Goal: Contribute content

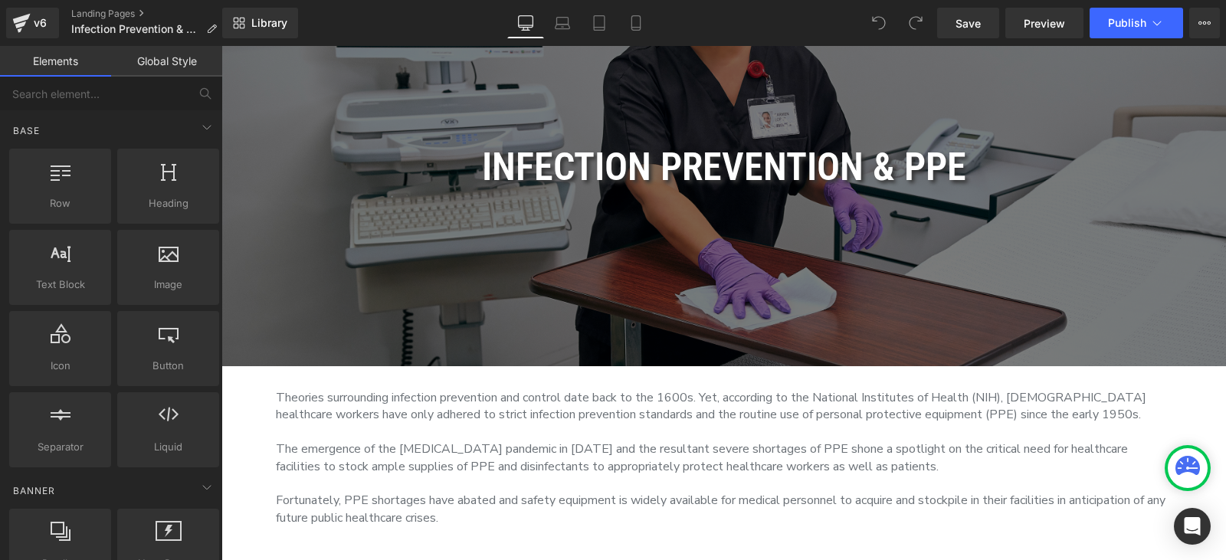
scroll to position [307, 0]
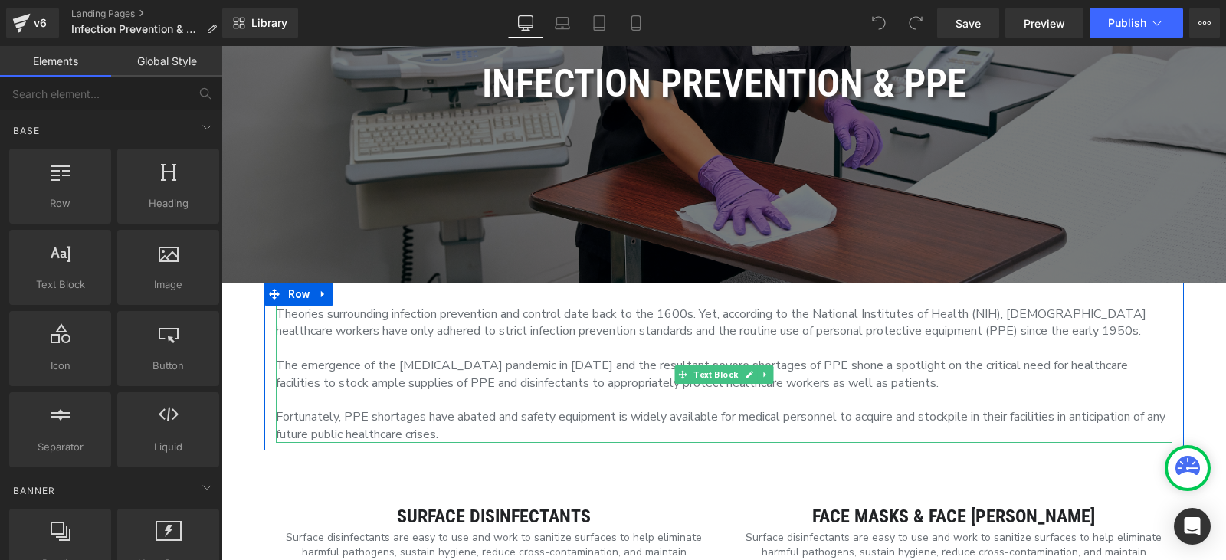
click at [463, 346] on p at bounding box center [724, 348] width 897 height 17
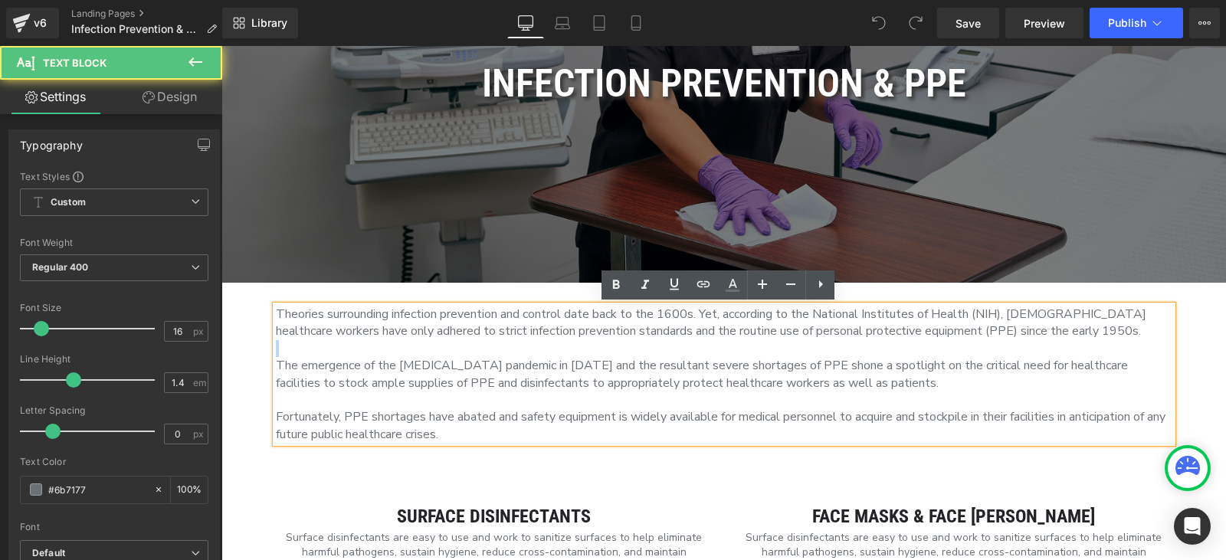
click at [463, 346] on p at bounding box center [724, 348] width 897 height 17
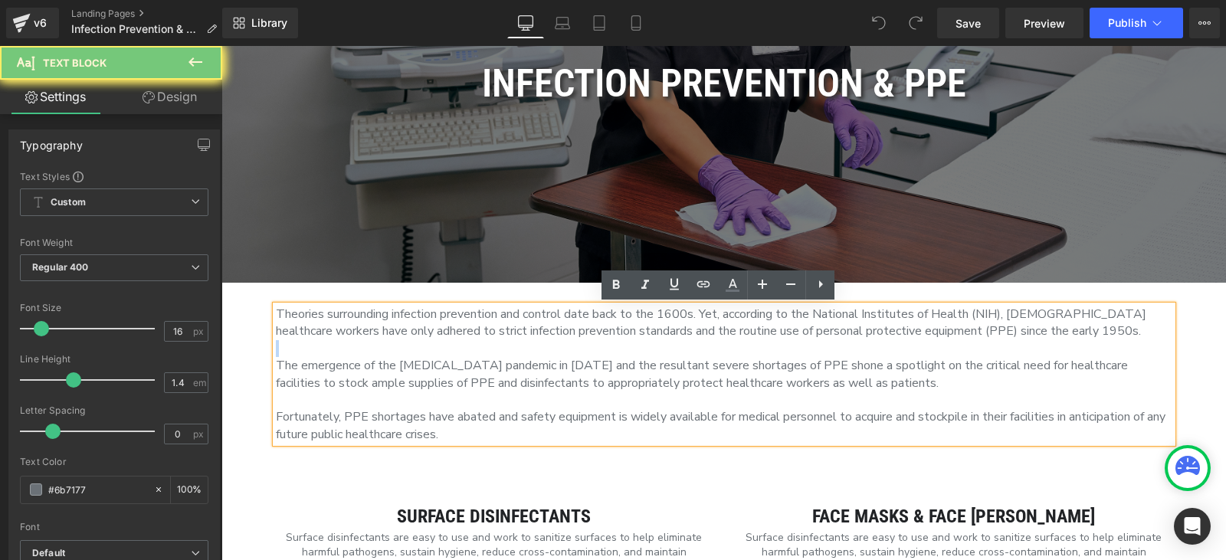
click at [463, 346] on p at bounding box center [724, 348] width 897 height 17
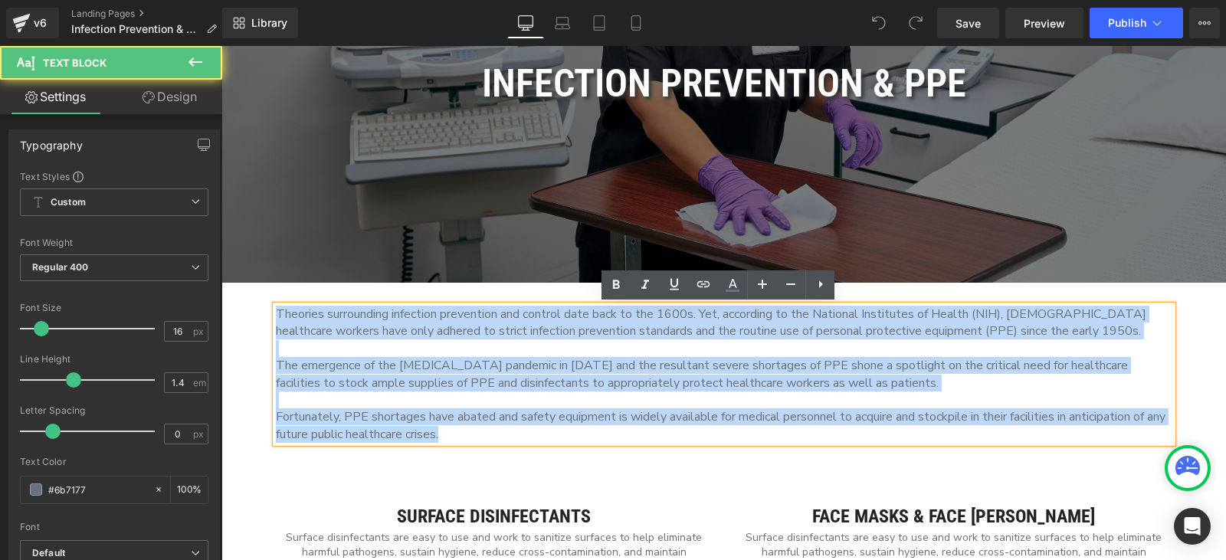
drag, startPoint x: 576, startPoint y: 436, endPoint x: 243, endPoint y: 271, distance: 372.0
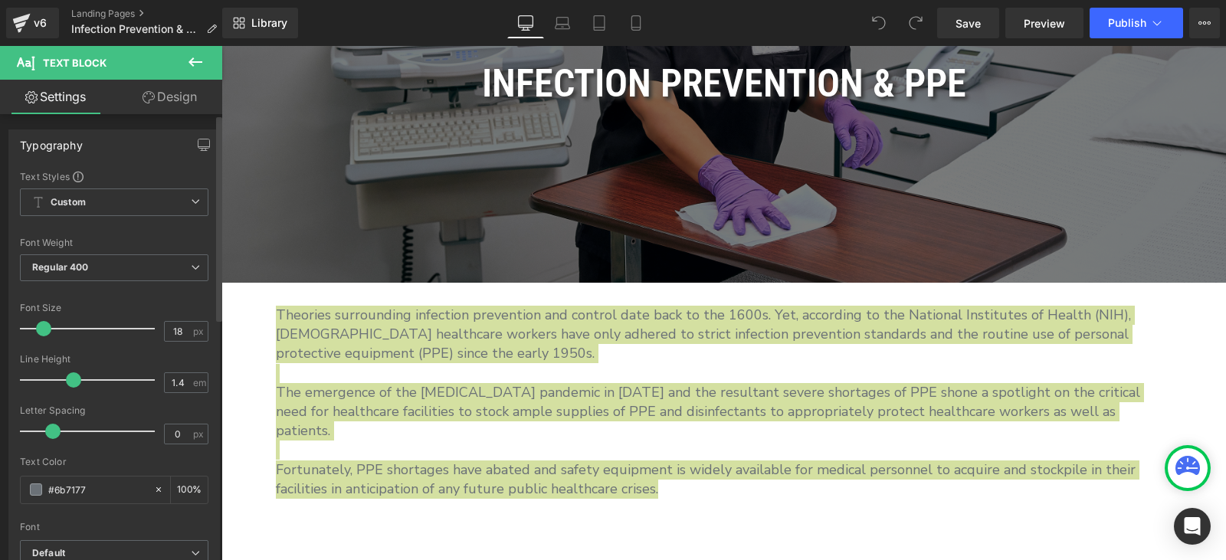
type input "17"
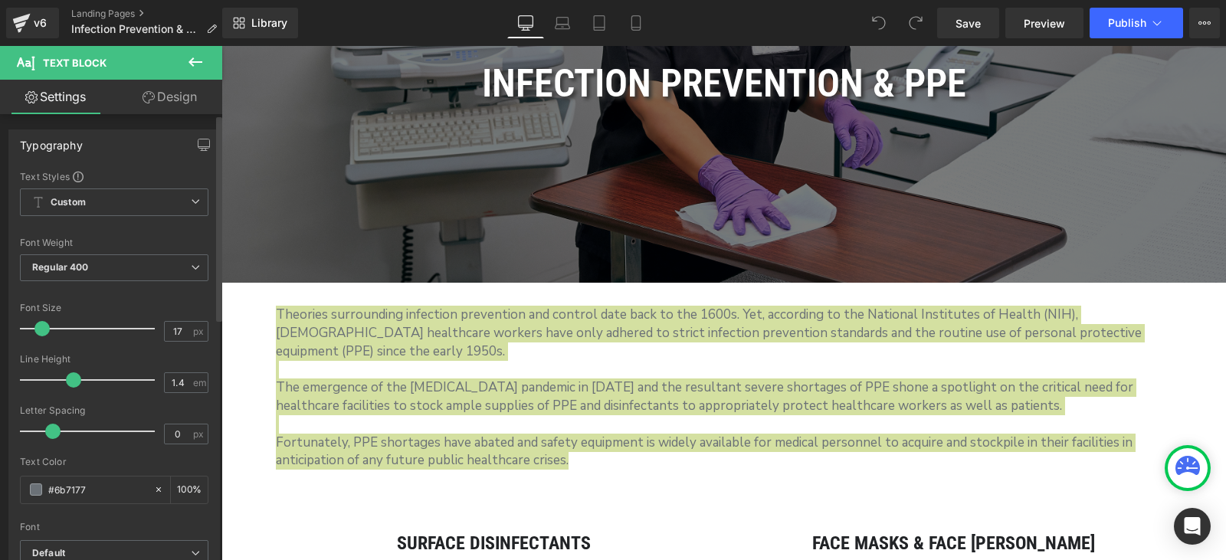
click at [48, 327] on span at bounding box center [41, 328] width 15 height 15
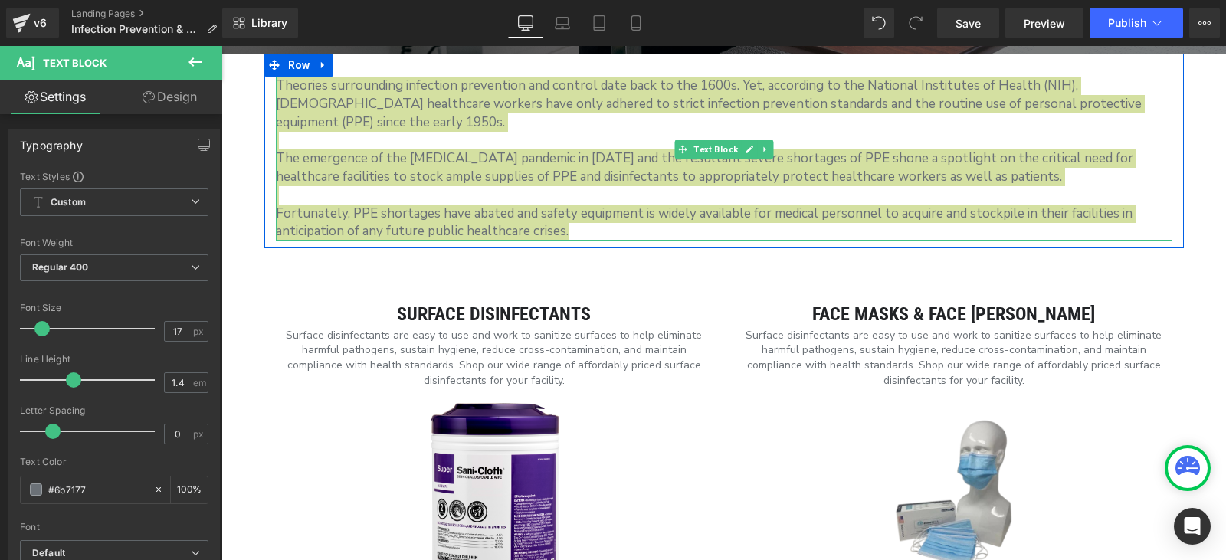
scroll to position [537, 0]
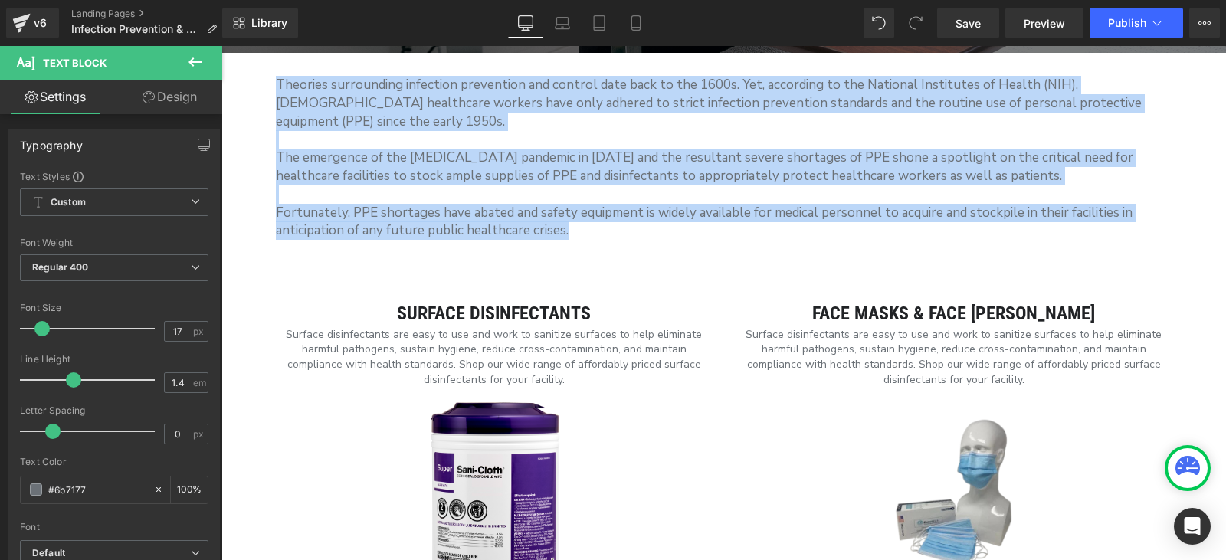
click at [419, 348] on p "Surface disinfectants are easy to use and work to sanitize surfaces to help eli…" at bounding box center [494, 357] width 425 height 60
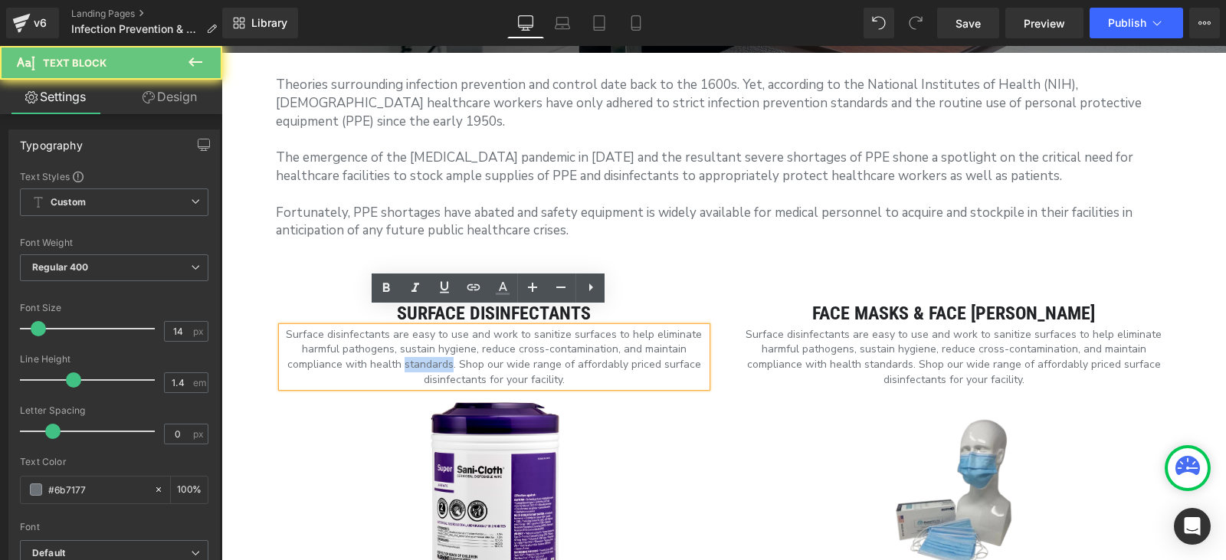
click at [419, 348] on p "Surface disinfectants are easy to use and work to sanitize surfaces to help eli…" at bounding box center [494, 357] width 425 height 60
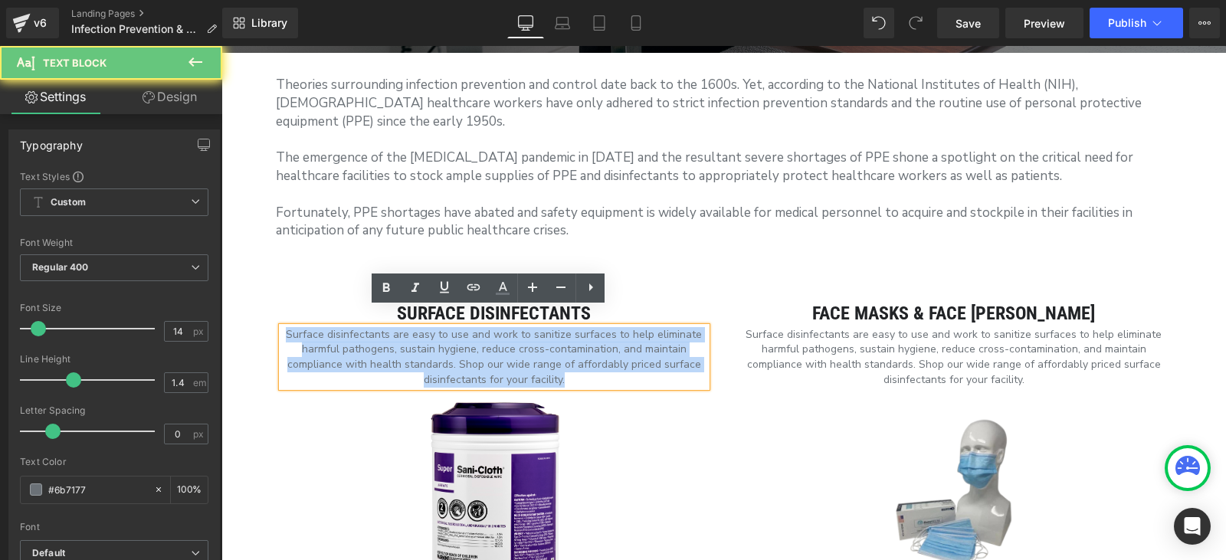
click at [419, 348] on p "Surface disinfectants are easy to use and work to sanitize surfaces to help eli…" at bounding box center [494, 357] width 425 height 60
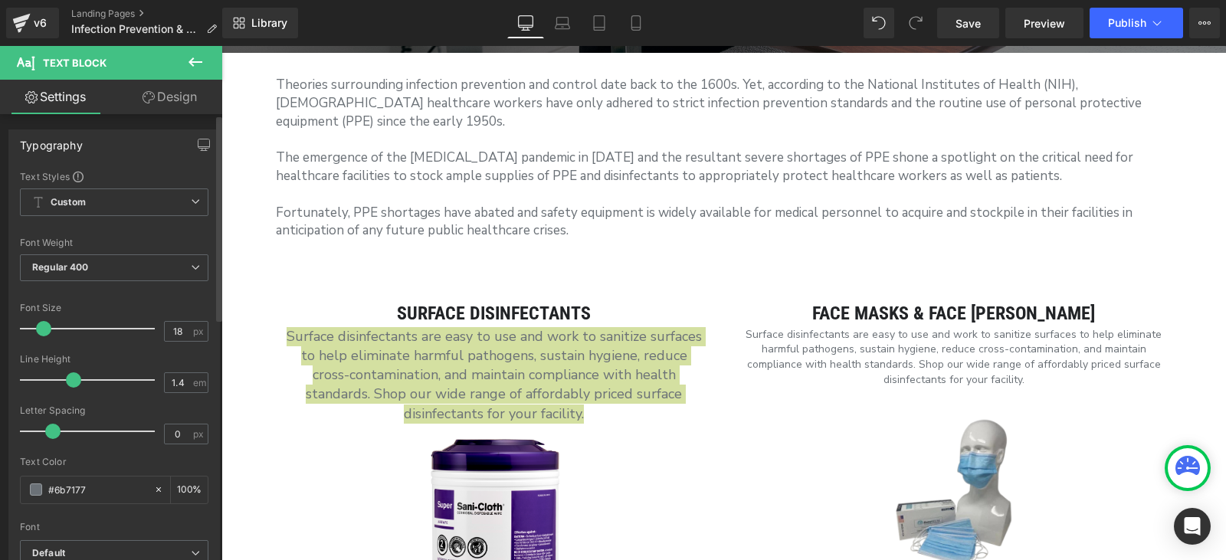
type input "17"
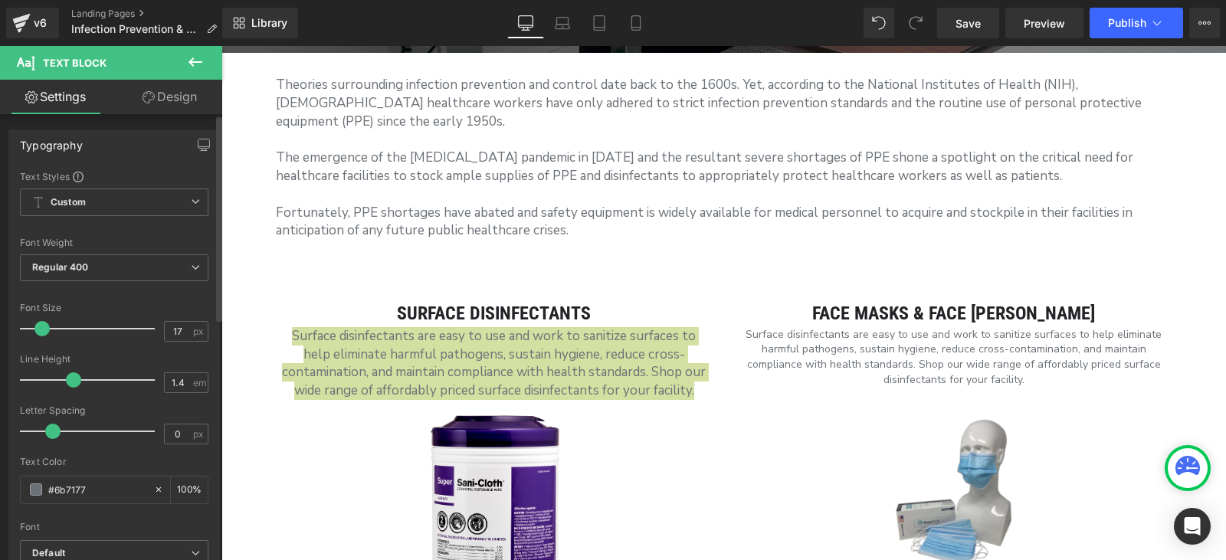
click at [46, 327] on span at bounding box center [41, 328] width 15 height 15
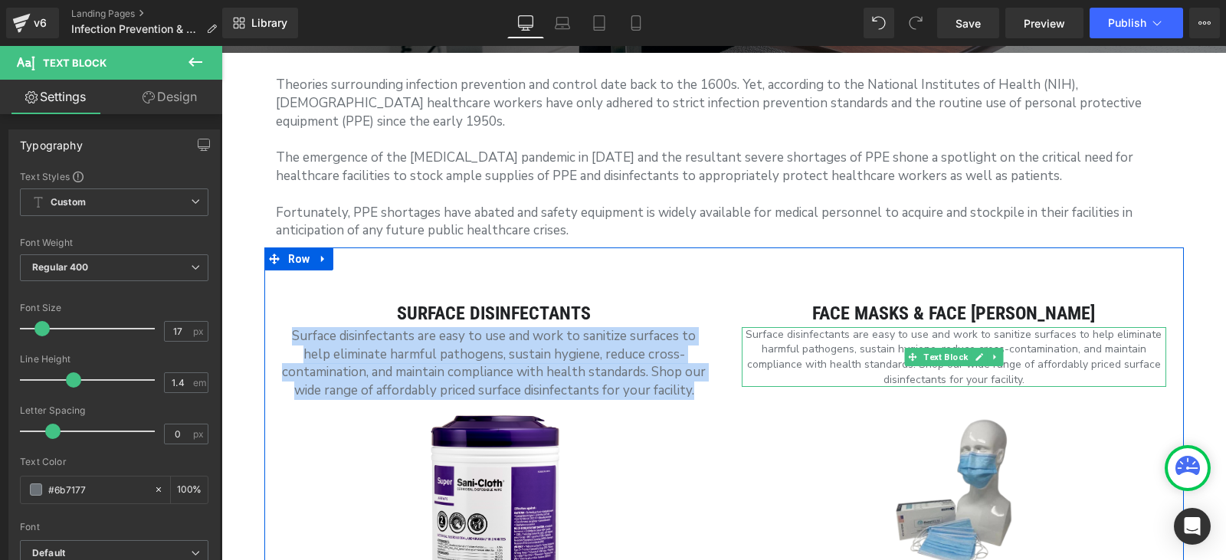
click at [812, 337] on p "Surface disinfectants are easy to use and work to sanitize surfaces to help eli…" at bounding box center [954, 357] width 425 height 60
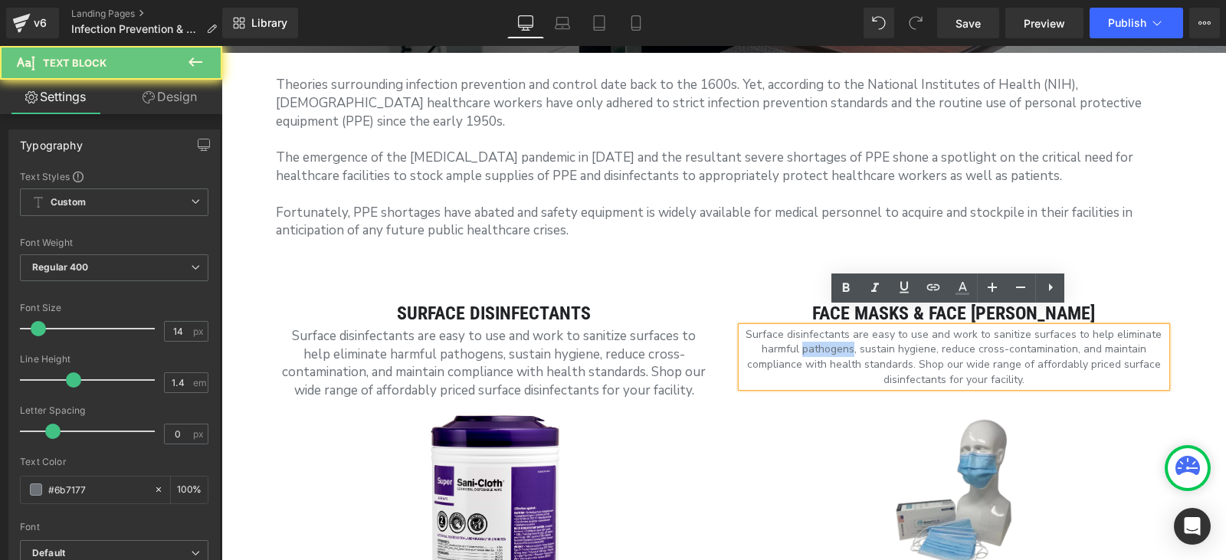
click at [812, 337] on p "Surface disinfectants are easy to use and work to sanitize surfaces to help eli…" at bounding box center [954, 357] width 425 height 60
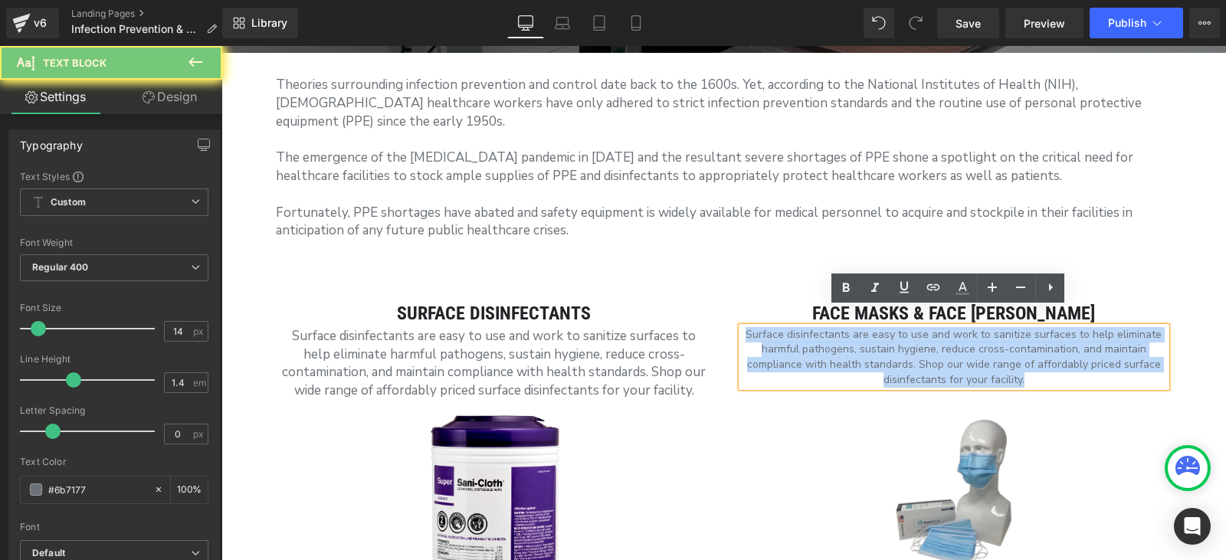
click at [812, 337] on p "Surface disinfectants are easy to use and work to sanitize surfaces to help eli…" at bounding box center [954, 357] width 425 height 60
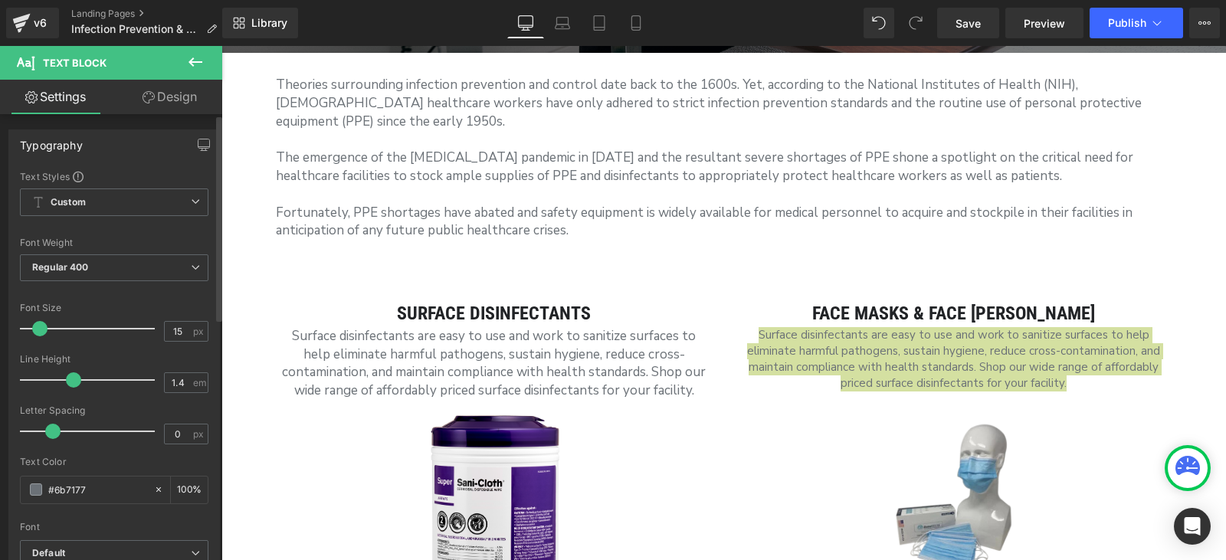
type input "16"
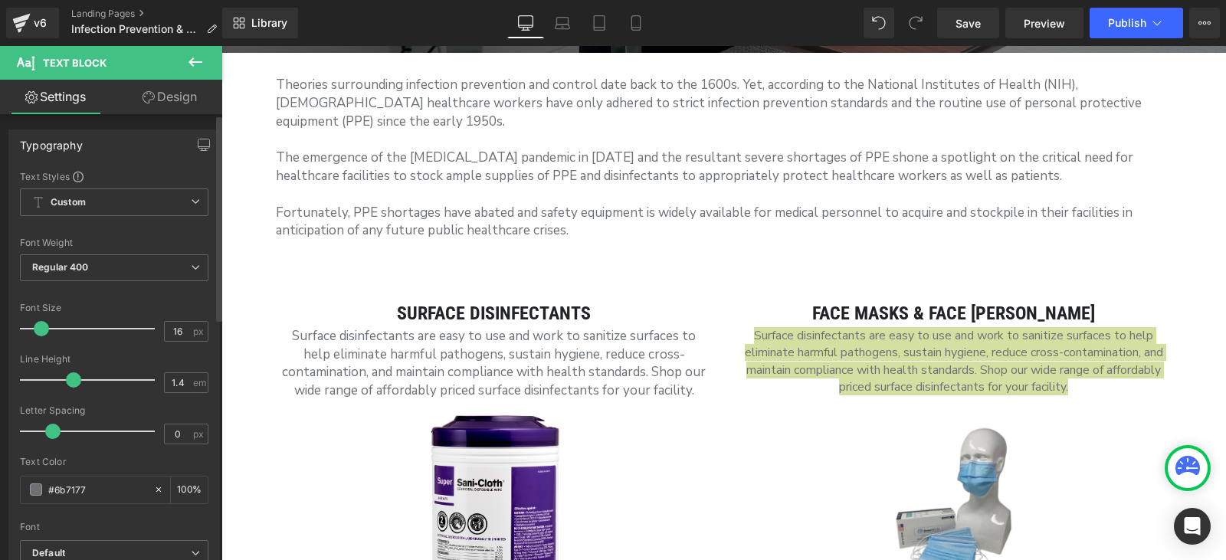
click at [45, 326] on span at bounding box center [41, 328] width 15 height 15
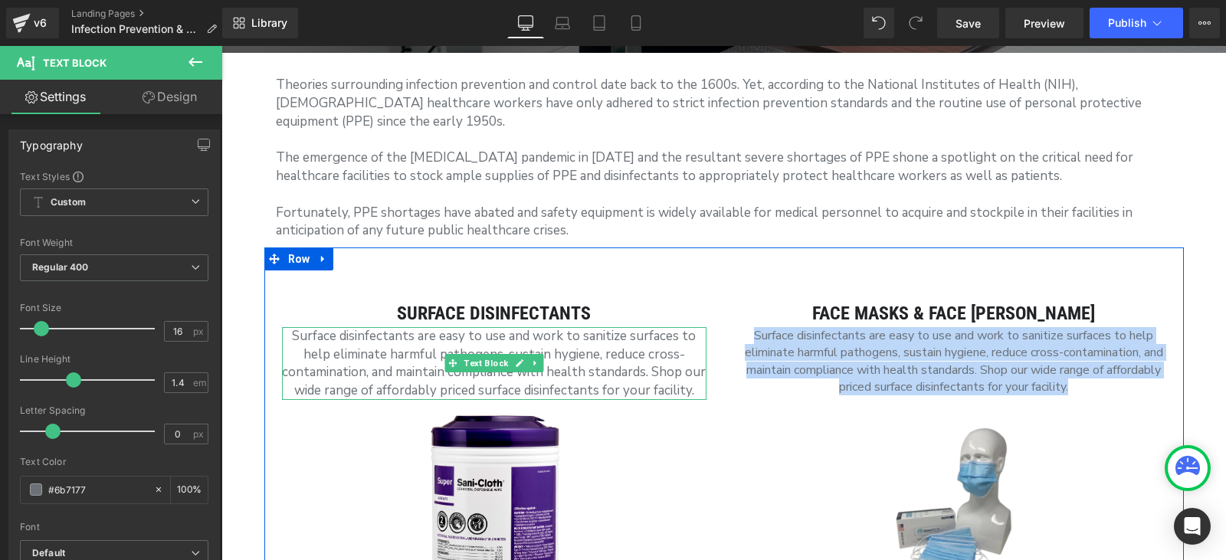
click at [343, 356] on p "Surface disinfectants are easy to use and work to sanitize surfaces to help eli…" at bounding box center [494, 363] width 425 height 73
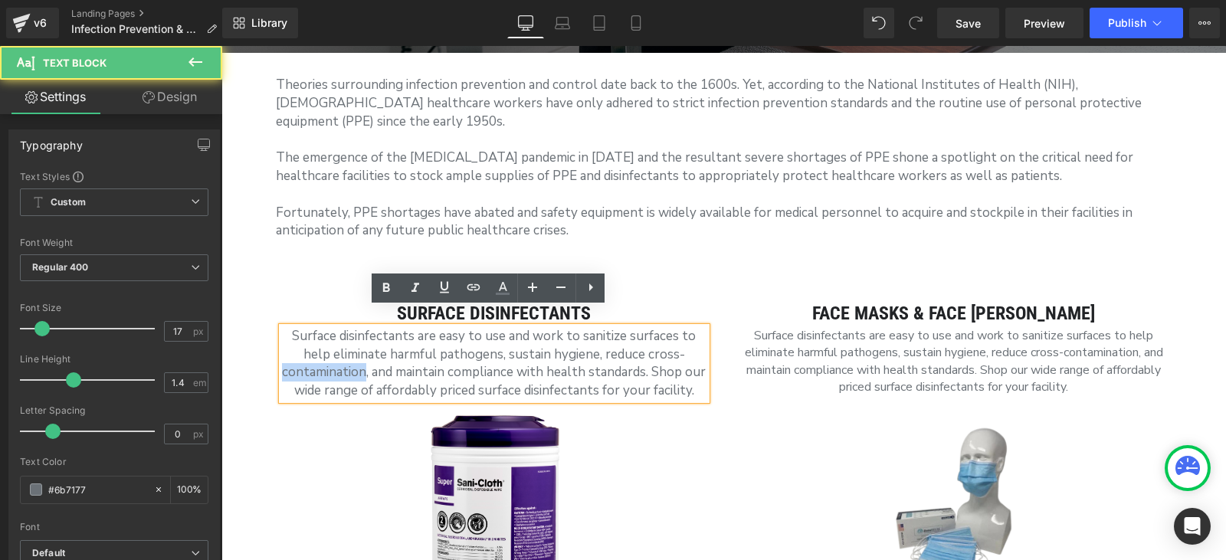
click at [343, 356] on p "Surface disinfectants are easy to use and work to sanitize surfaces to help eli…" at bounding box center [494, 363] width 425 height 73
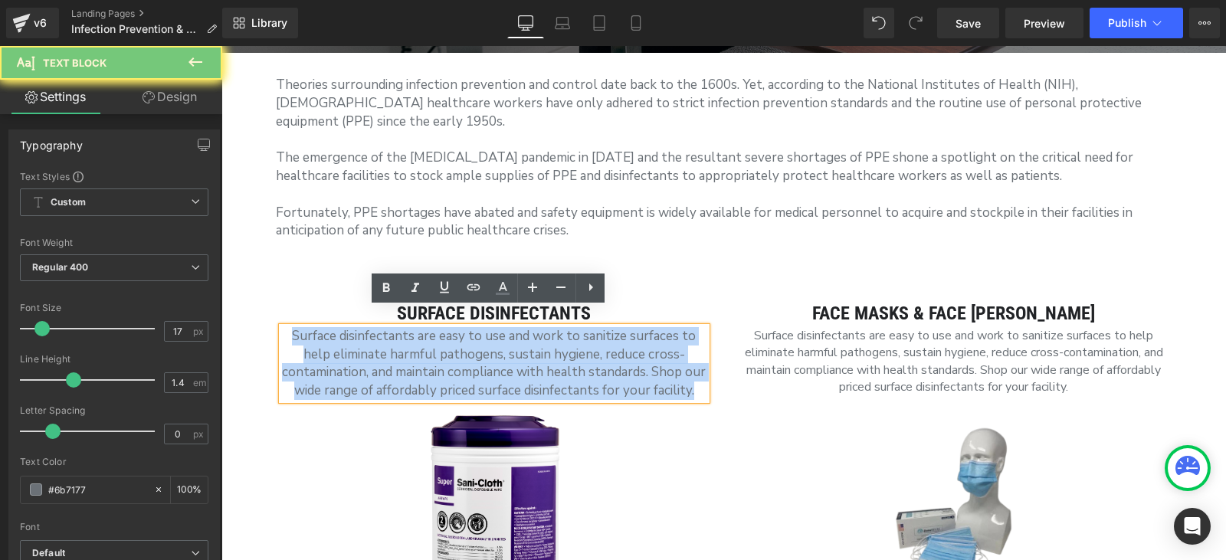
click at [343, 356] on p "Surface disinfectants are easy to use and work to sanitize surfaces to help eli…" at bounding box center [494, 363] width 425 height 73
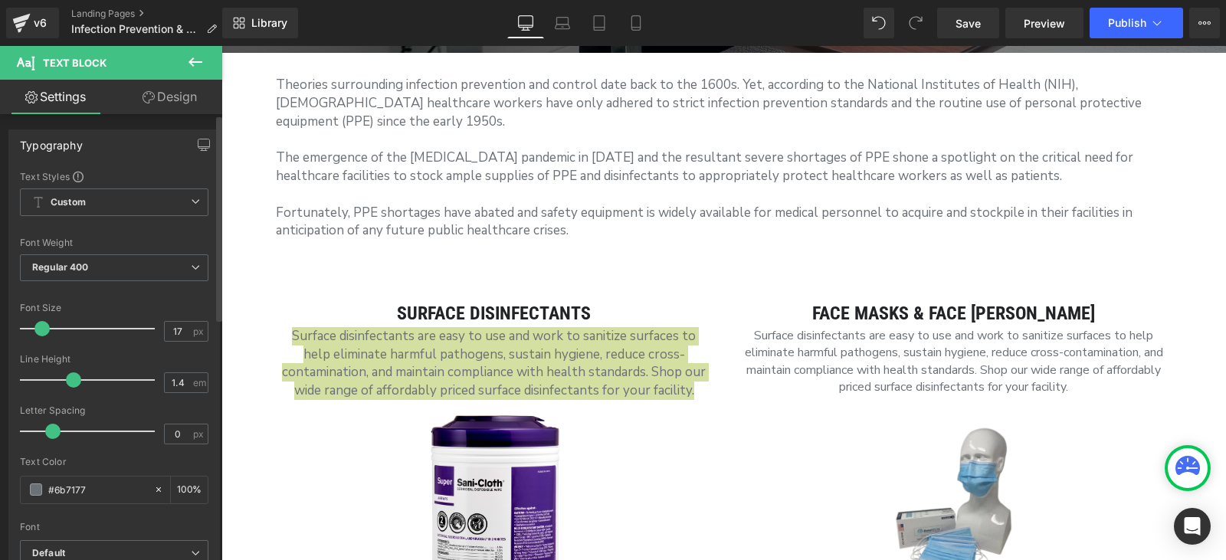
type input "16"
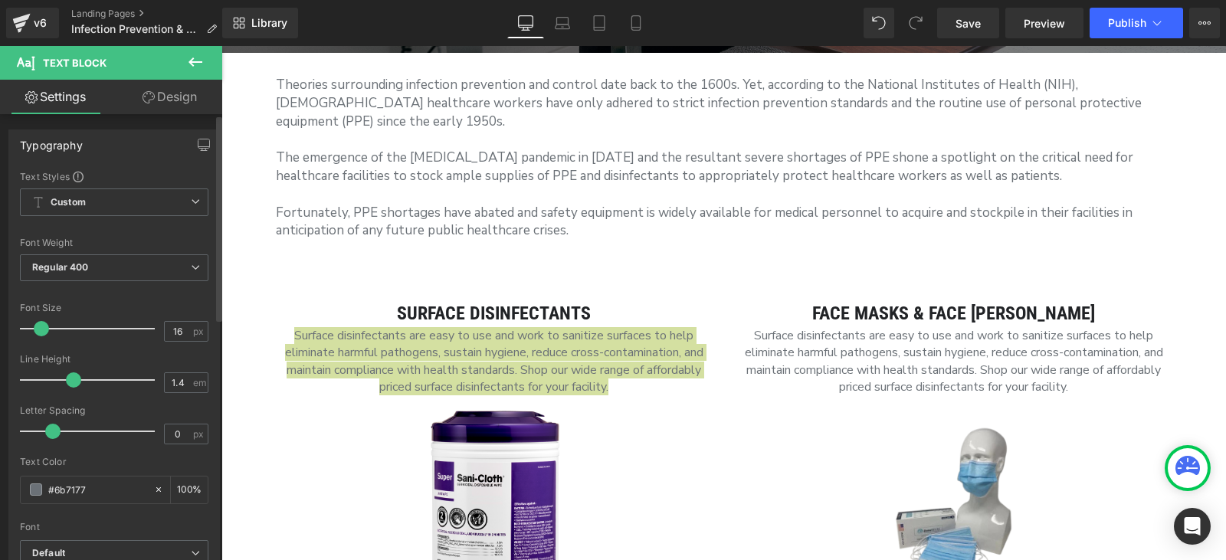
click at [42, 331] on span at bounding box center [41, 328] width 15 height 15
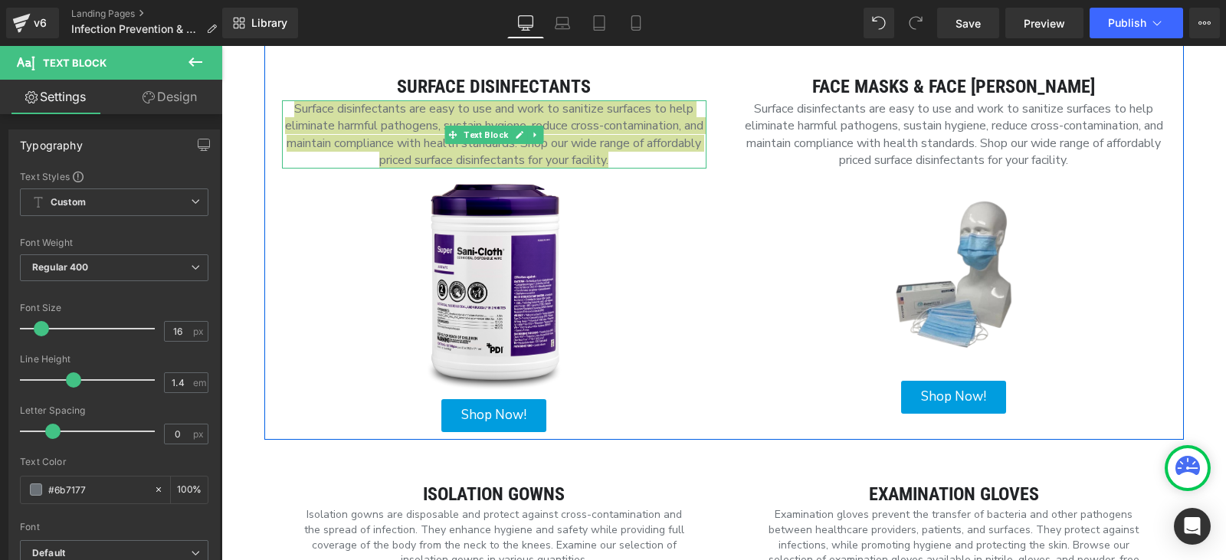
scroll to position [843, 0]
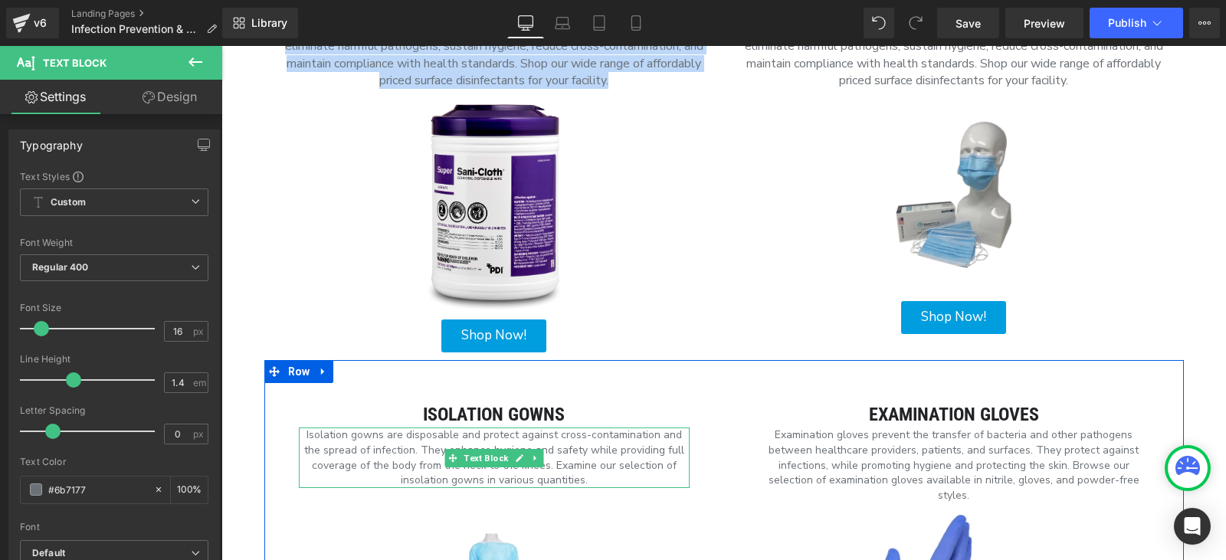
click at [381, 428] on p "Isolation gowns are disposable and protect against cross-contamination and the …" at bounding box center [494, 458] width 391 height 60
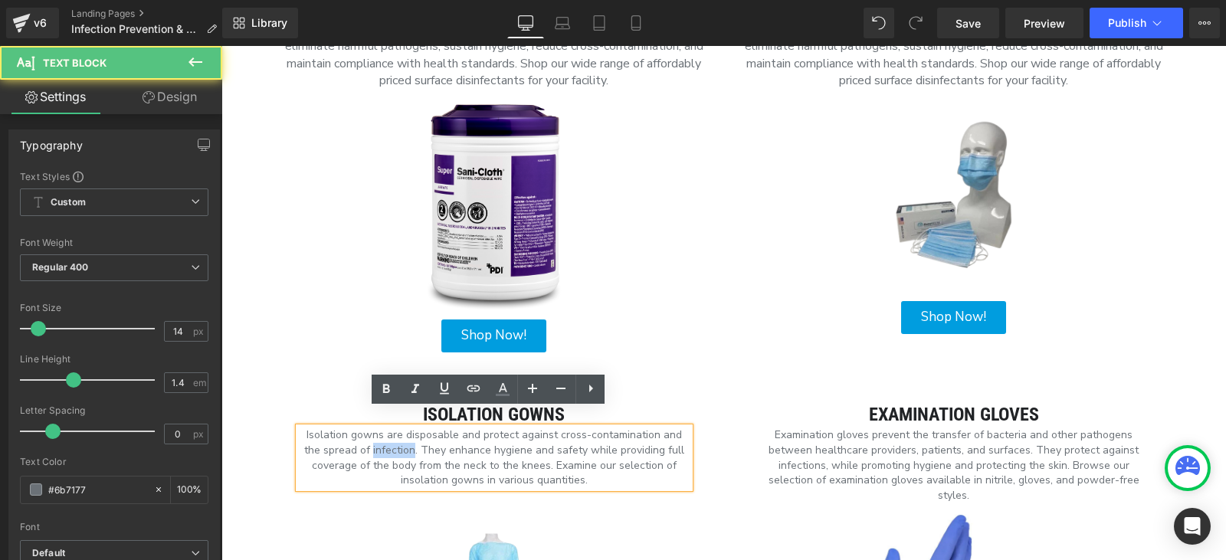
click at [381, 428] on p "Isolation gowns are disposable and protect against cross-contamination and the …" at bounding box center [494, 458] width 391 height 60
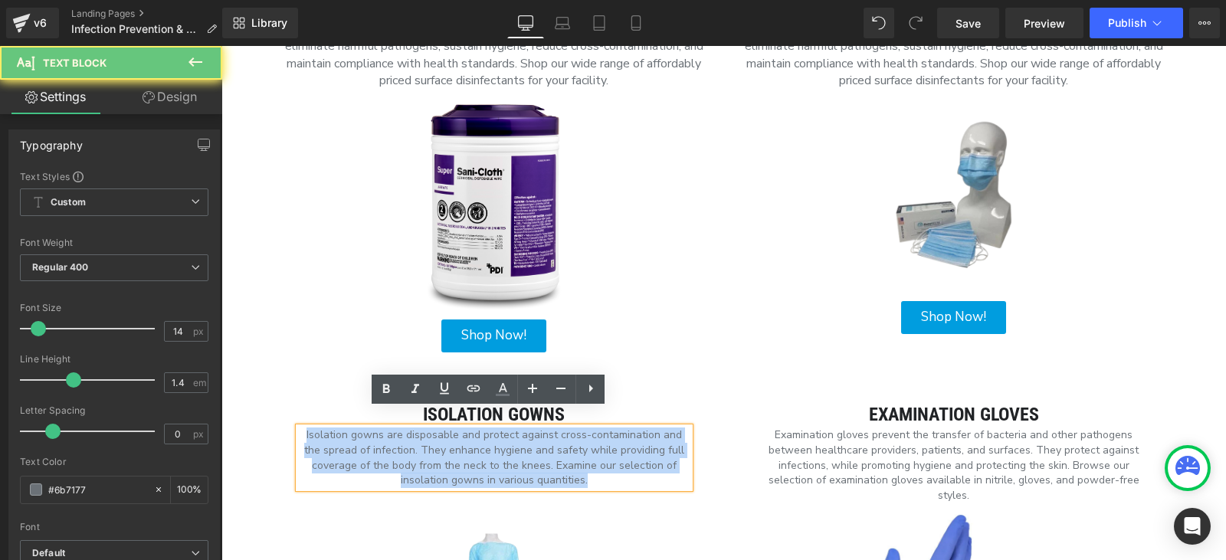
click at [381, 428] on p "Isolation gowns are disposable and protect against cross-contamination and the …" at bounding box center [494, 458] width 391 height 60
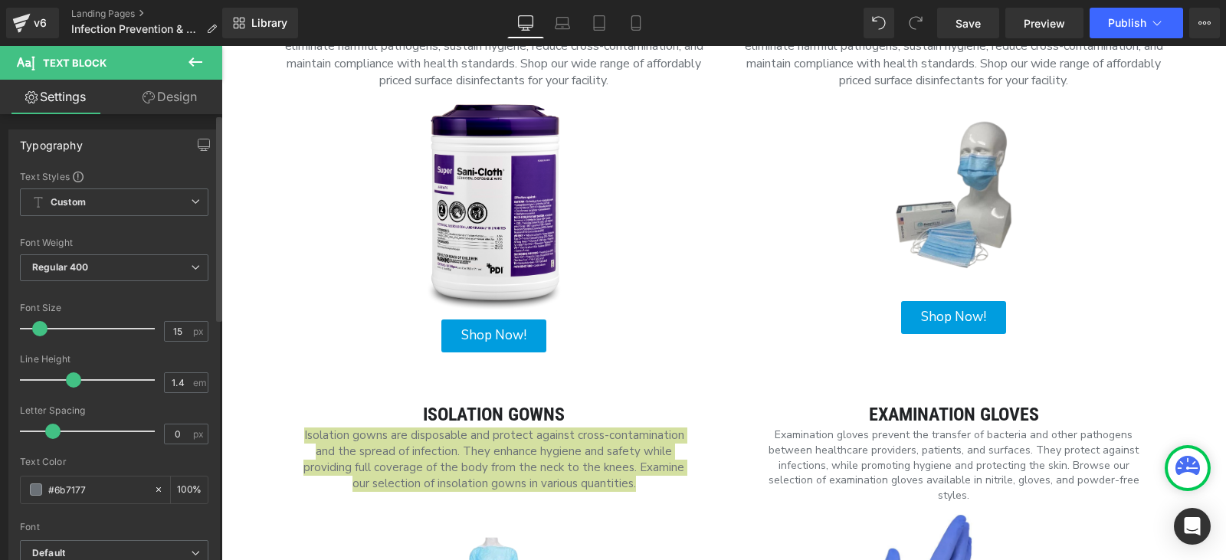
type input "16"
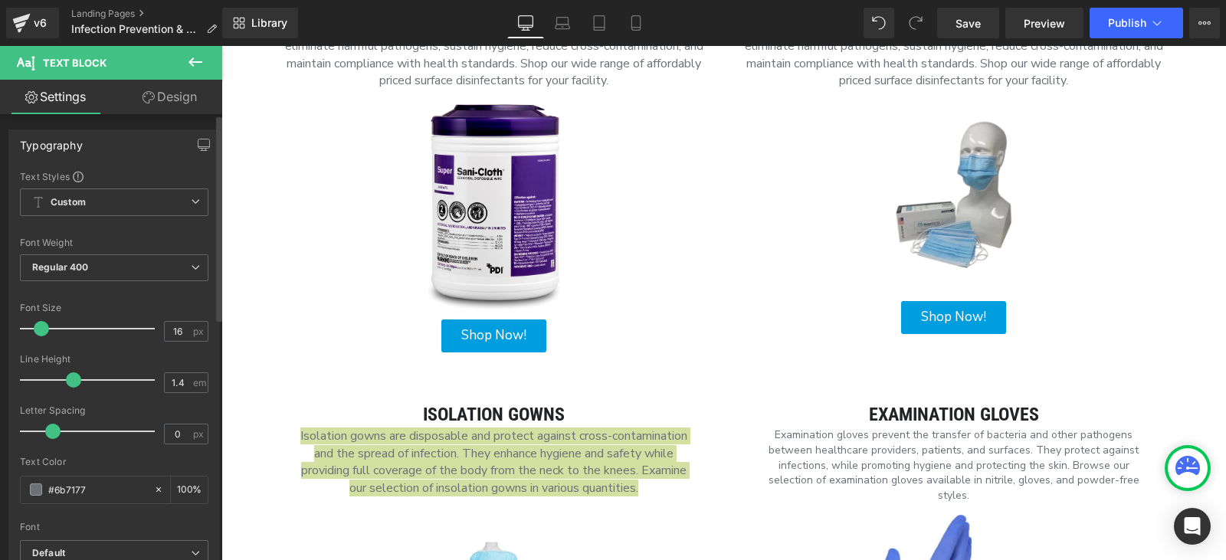
click at [44, 333] on span at bounding box center [41, 328] width 15 height 15
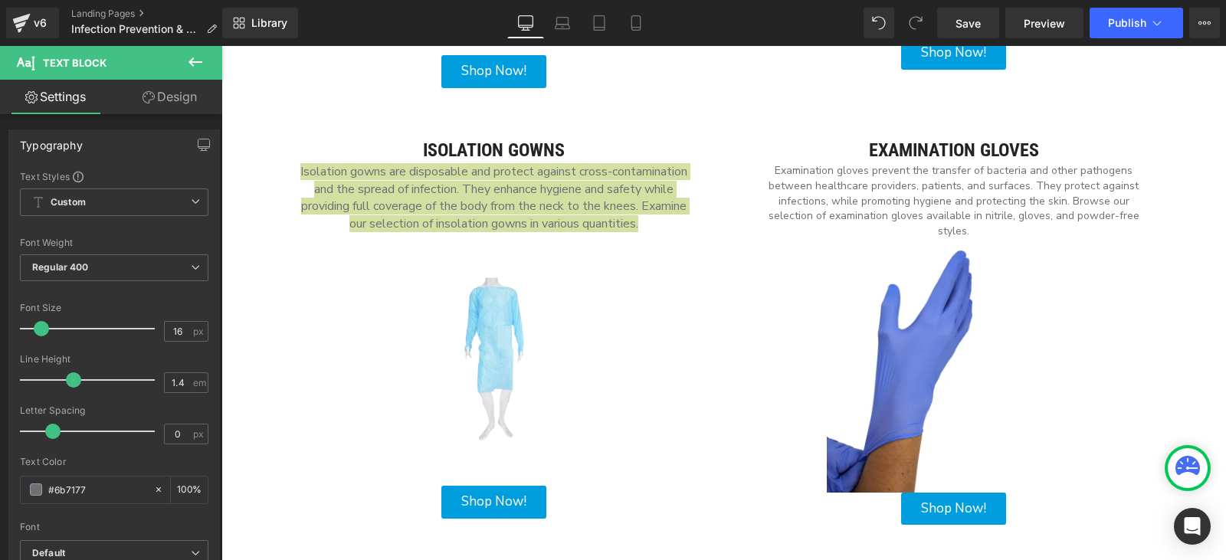
scroll to position [997, 0]
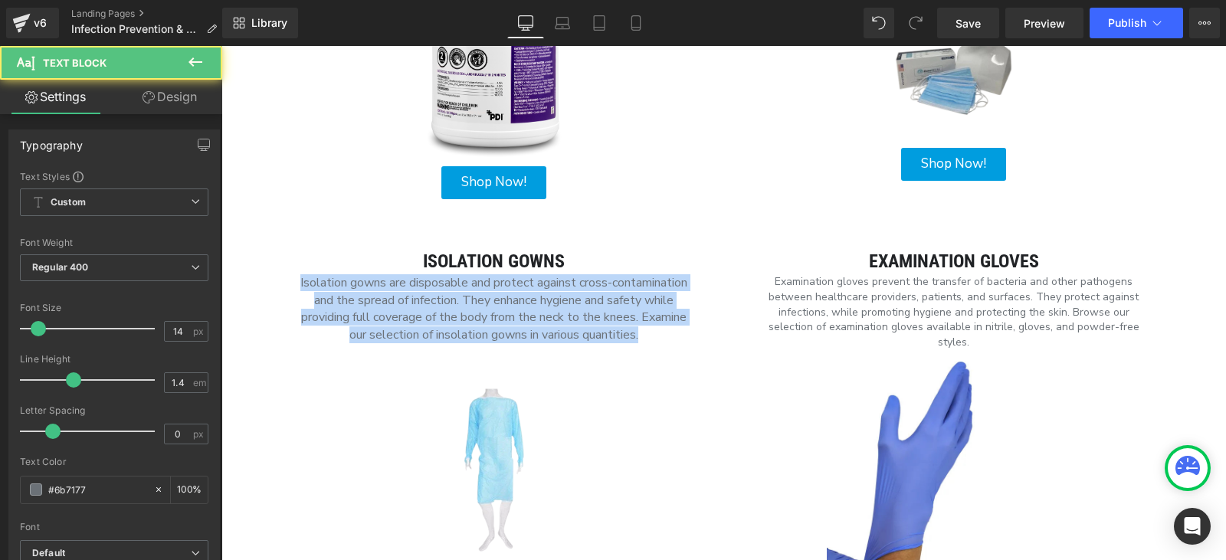
click at [826, 293] on p "Examination gloves prevent the transfer of bacteria and other pathogens between…" at bounding box center [954, 311] width 391 height 75
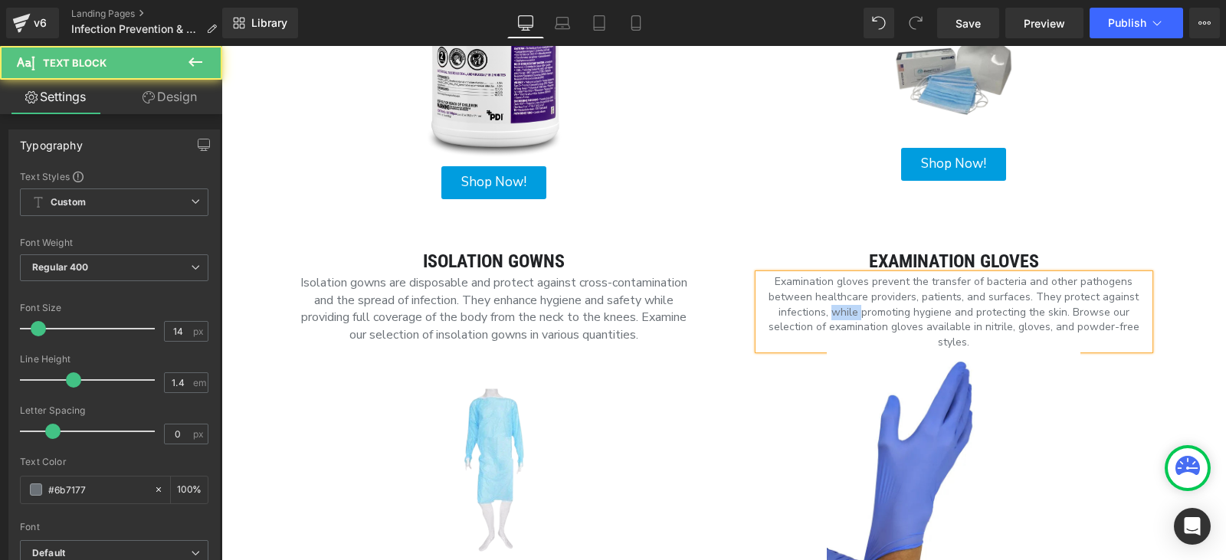
click at [826, 293] on p "Examination gloves prevent the transfer of bacteria and other pathogens between…" at bounding box center [954, 311] width 391 height 75
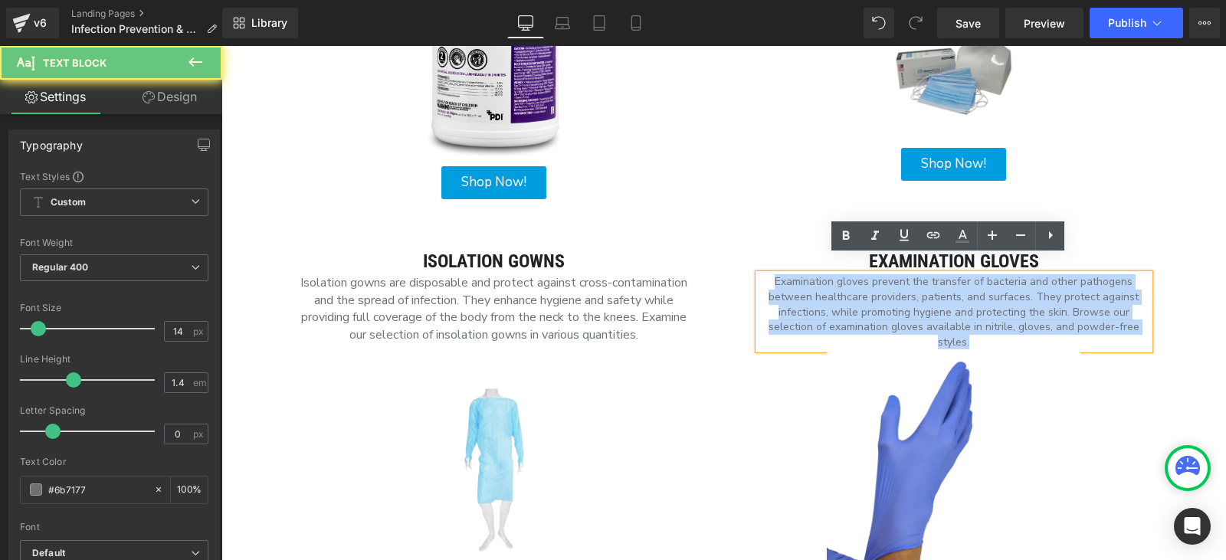
click at [826, 293] on p "Examination gloves prevent the transfer of bacteria and other pathogens between…" at bounding box center [954, 311] width 391 height 75
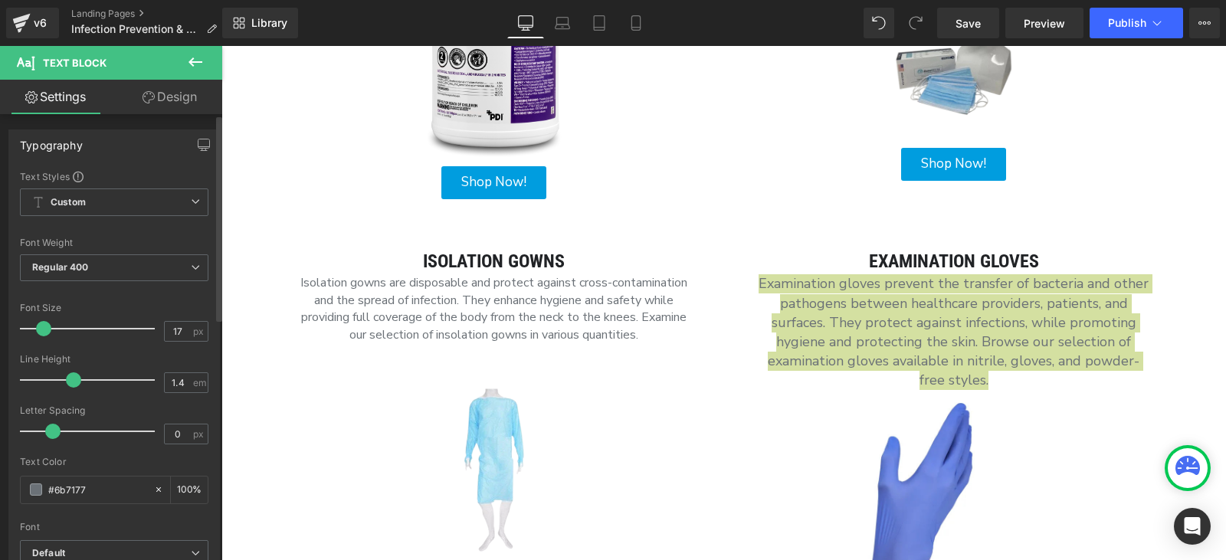
type input "16"
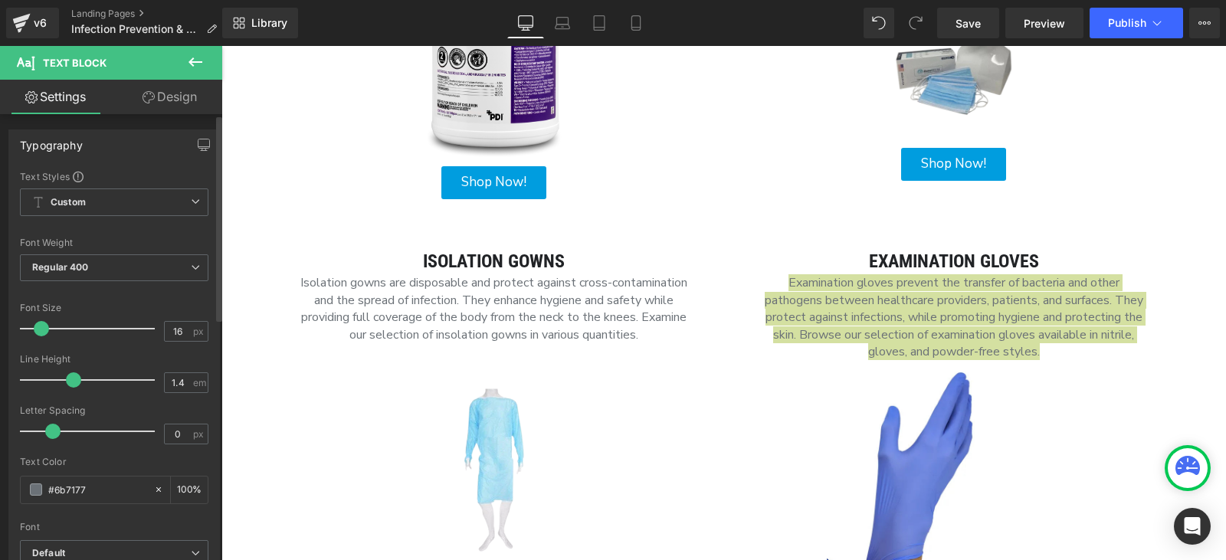
click at [37, 332] on span at bounding box center [41, 328] width 15 height 15
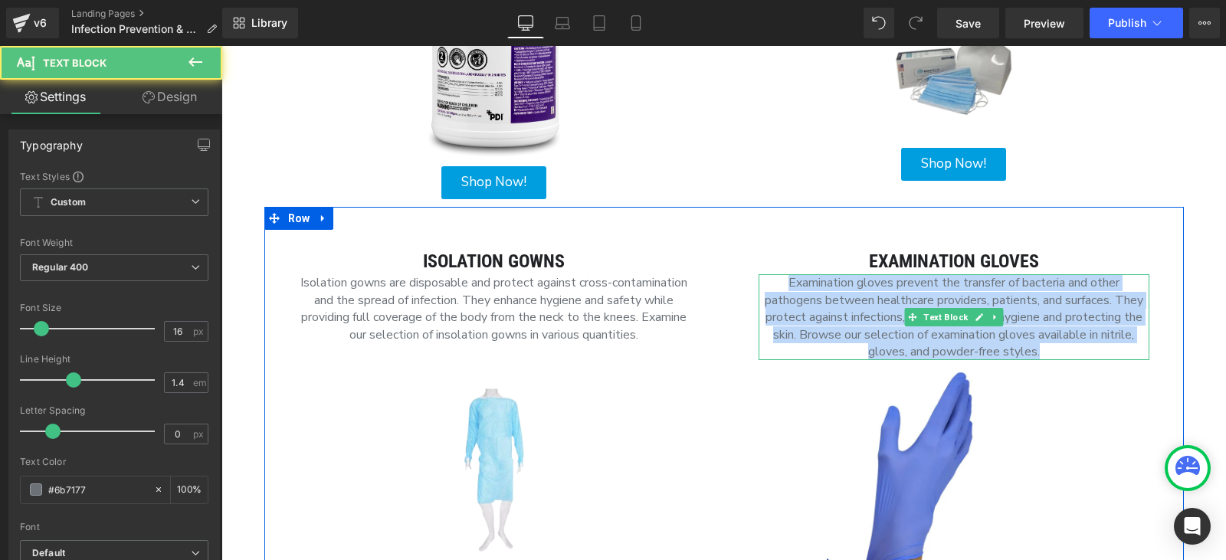
click at [908, 322] on p "Examination gloves prevent the transfer of bacteria and other pathogens between…" at bounding box center [954, 317] width 391 height 86
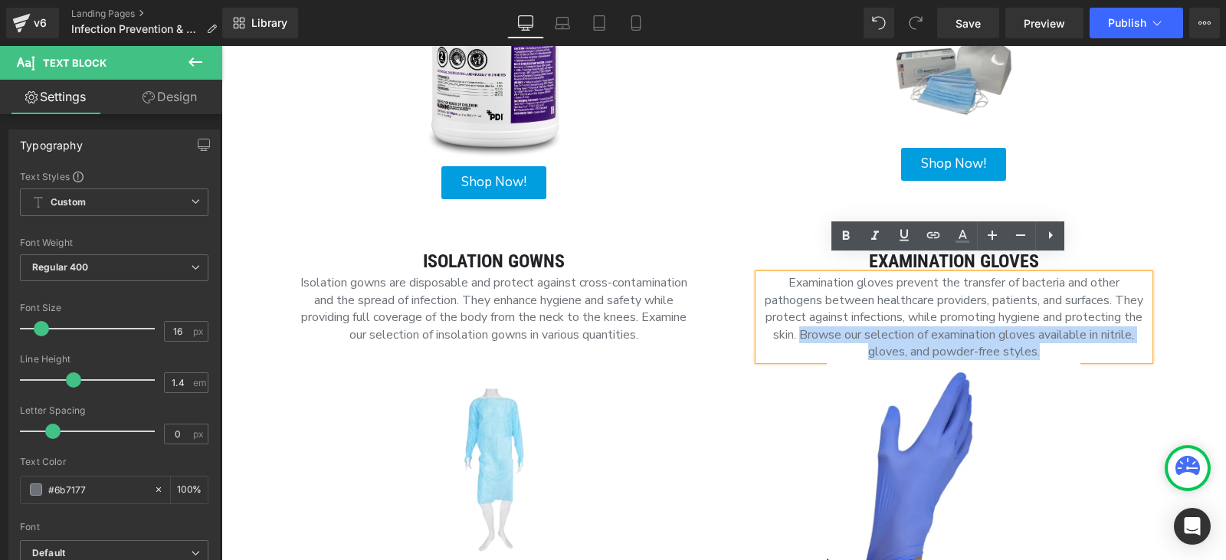
drag, startPoint x: 1055, startPoint y: 332, endPoint x: 793, endPoint y: 315, distance: 261.9
click at [793, 315] on p "Examination gloves prevent the transfer of bacteria and other pathogens between…" at bounding box center [954, 317] width 391 height 86
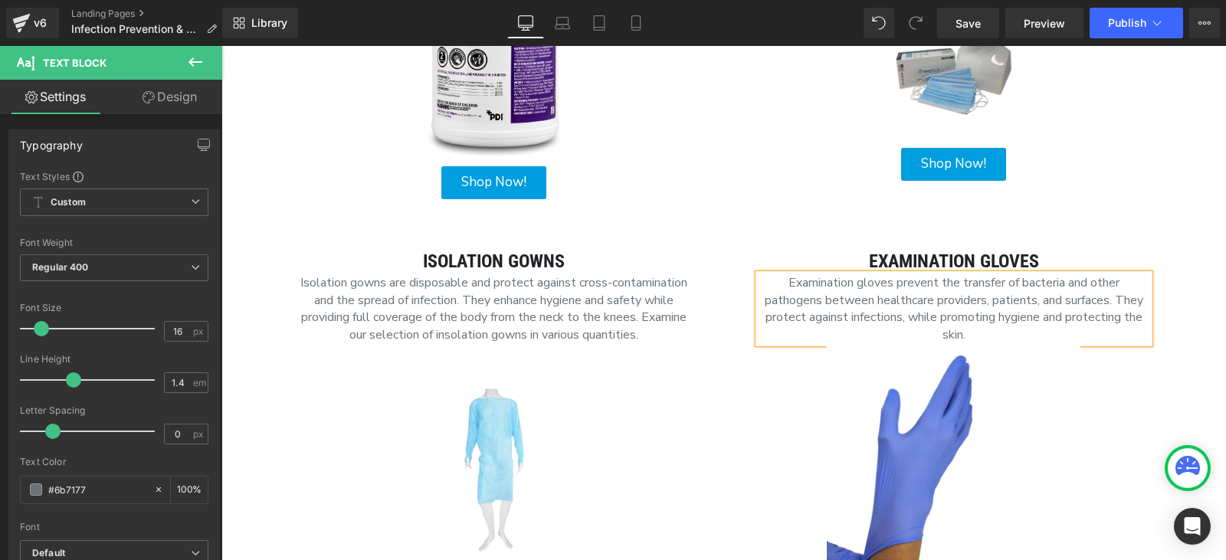
click at [1190, 348] on div "Infection Prevention & PPE Heading Hero Banner 225px Theories surrounding infec…" at bounding box center [724, 40] width 1005 height 1692
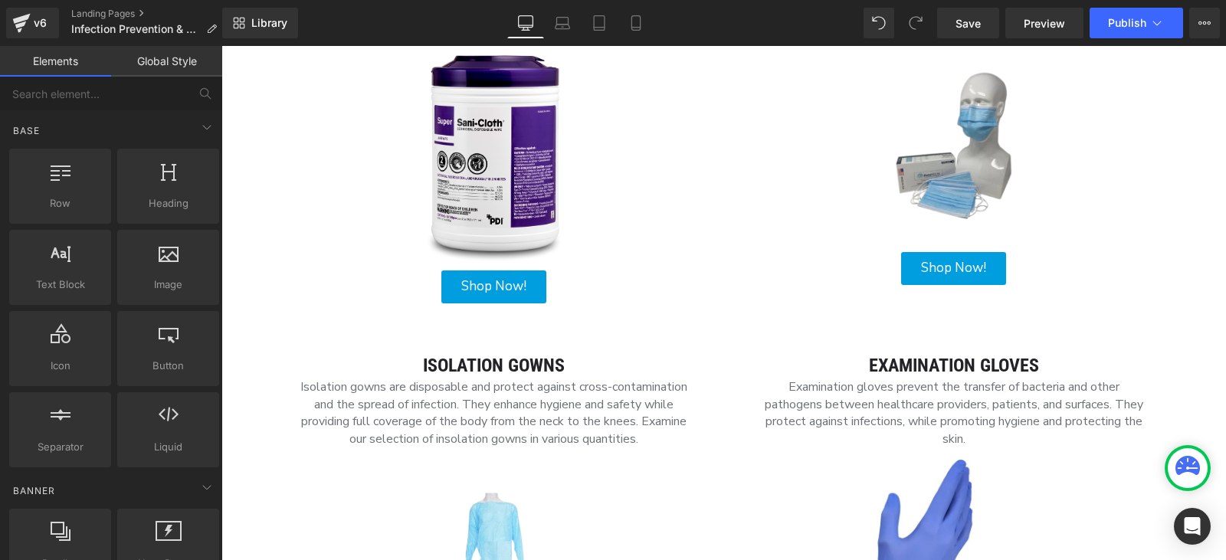
scroll to position [920, 0]
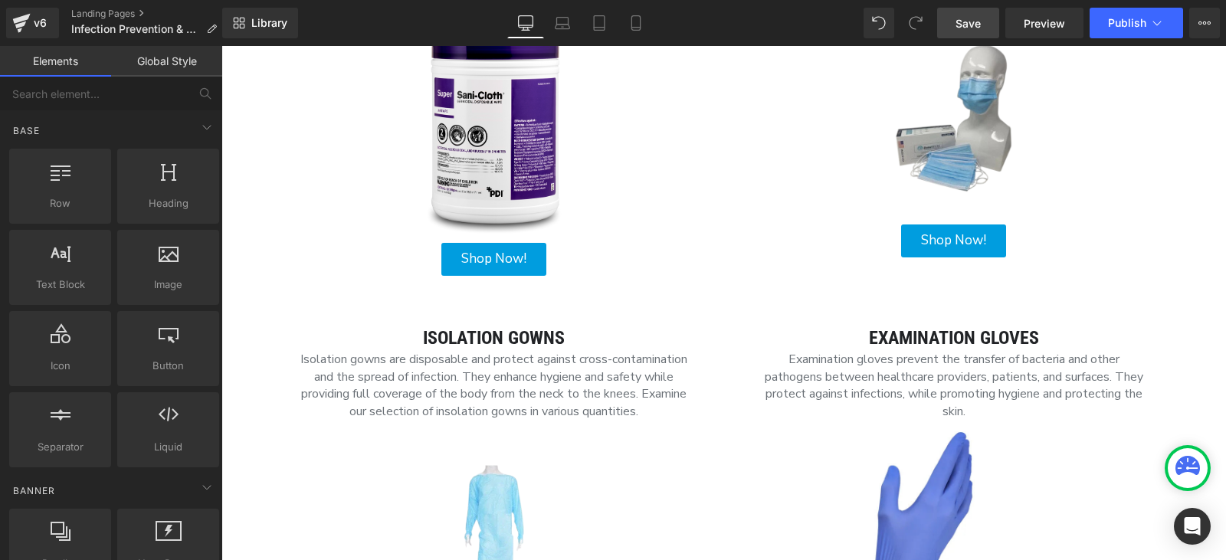
click at [985, 23] on link "Save" at bounding box center [968, 23] width 62 height 31
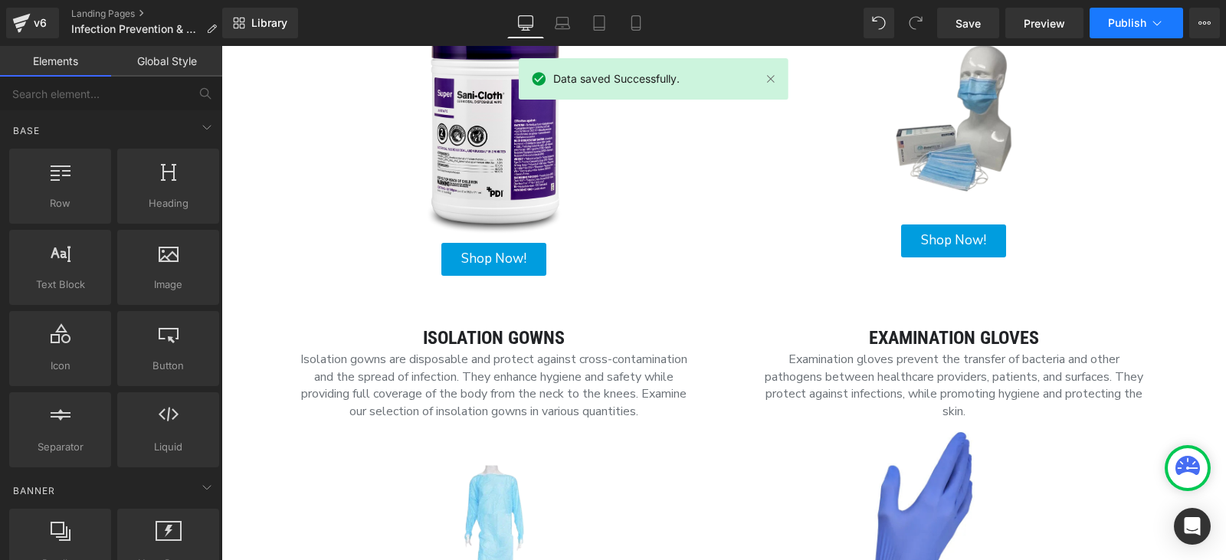
click at [1124, 21] on span "Publish" at bounding box center [1127, 23] width 38 height 12
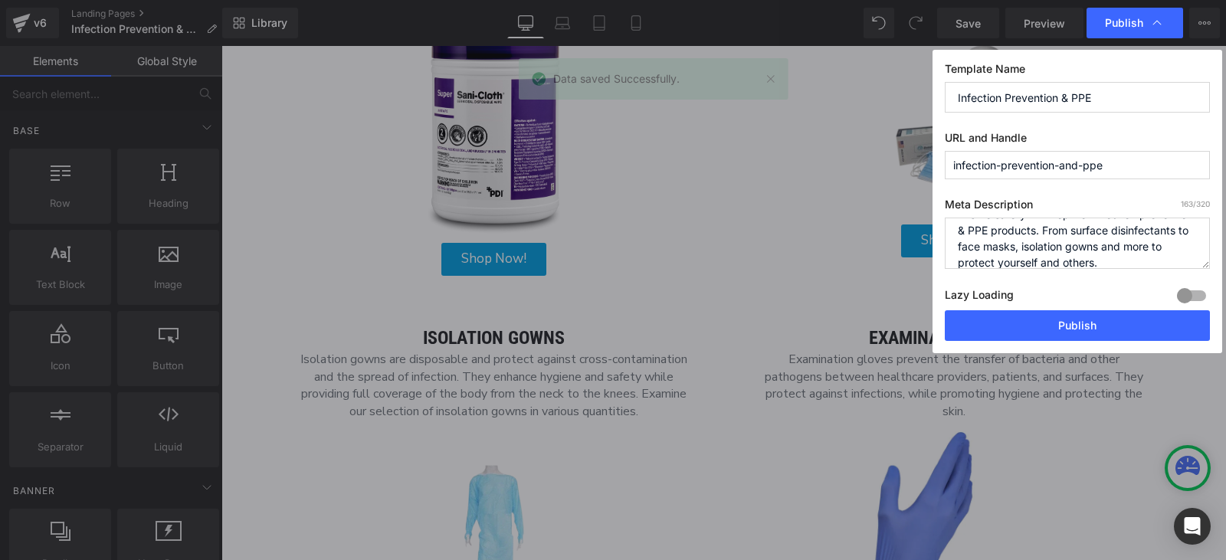
scroll to position [32, 0]
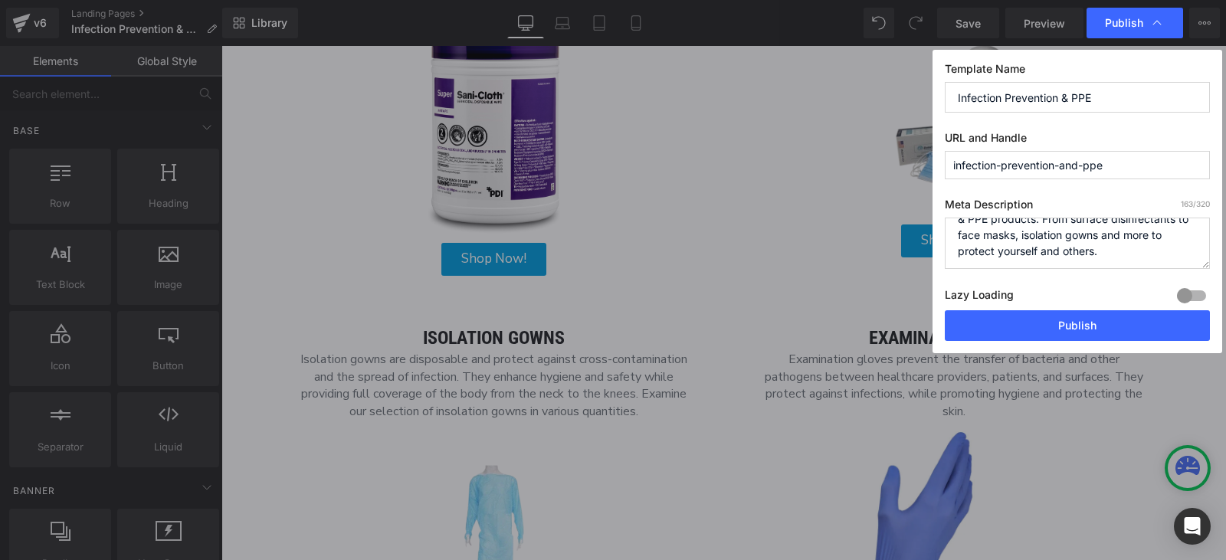
drag, startPoint x: 1089, startPoint y: 321, endPoint x: 1134, endPoint y: 202, distance: 126.9
click at [1134, 202] on div "Template Name Infection Prevention & PPE URL and Handle infection-prevention-an…" at bounding box center [1078, 202] width 290 height 304
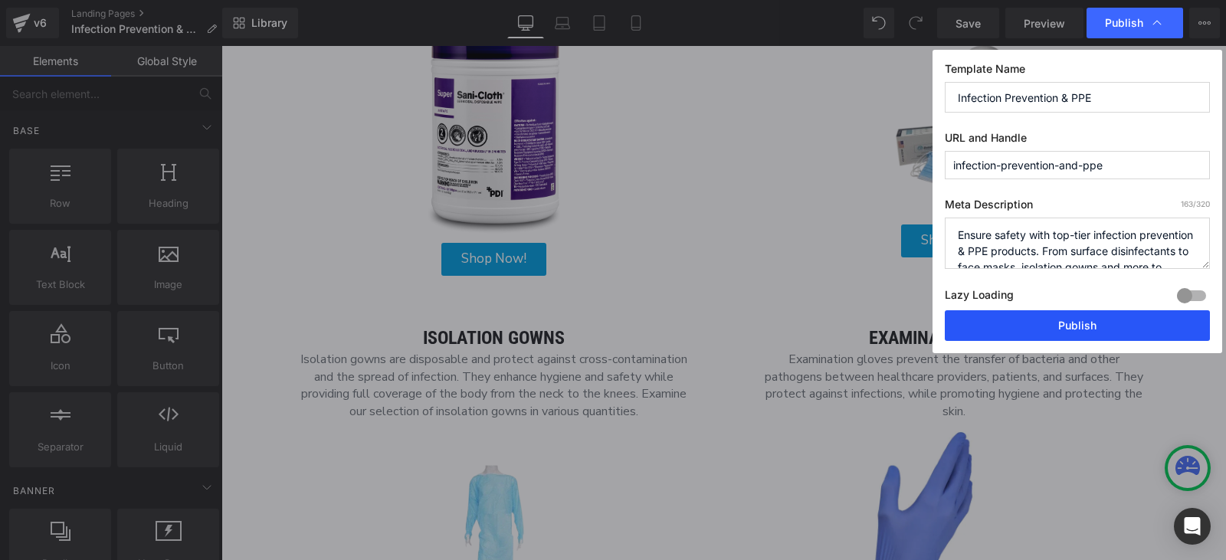
click at [1073, 313] on button "Publish" at bounding box center [1077, 325] width 265 height 31
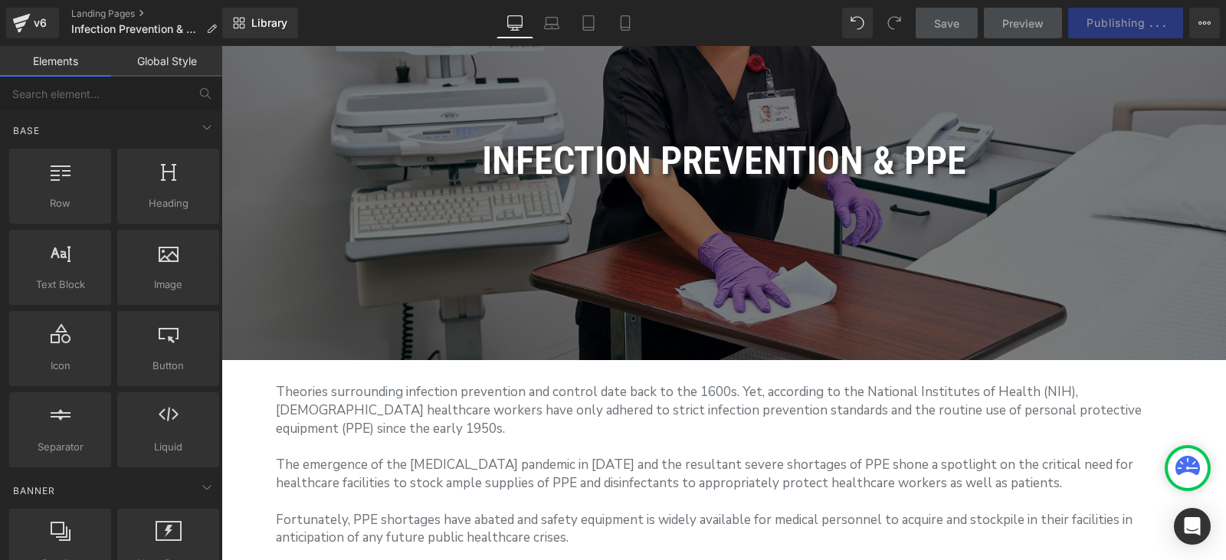
scroll to position [77, 0]
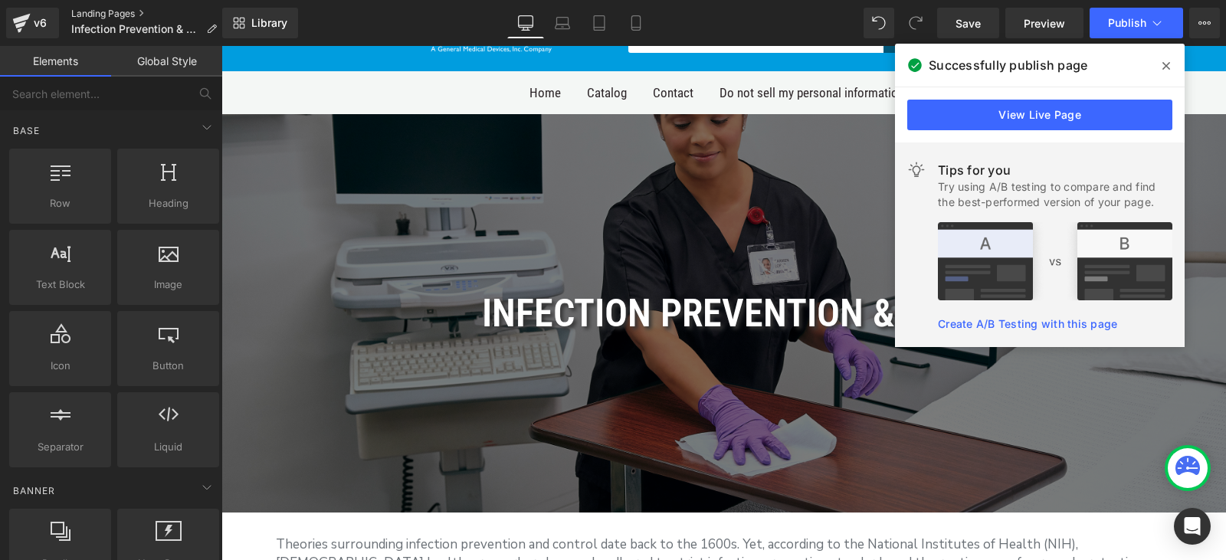
click at [101, 15] on link "Landing Pages" at bounding box center [150, 14] width 158 height 12
